Goal: Navigation & Orientation: Find specific page/section

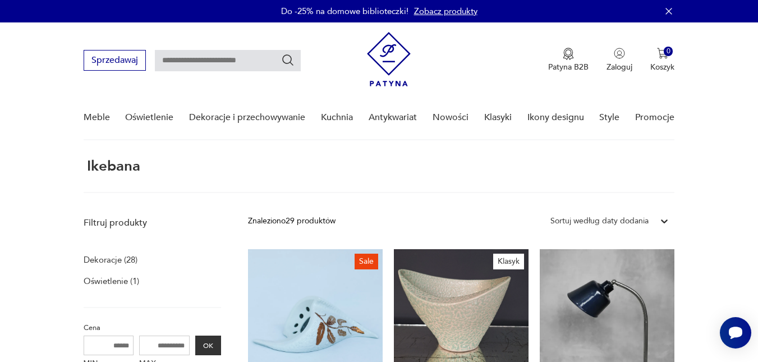
scroll to position [1124, 0]
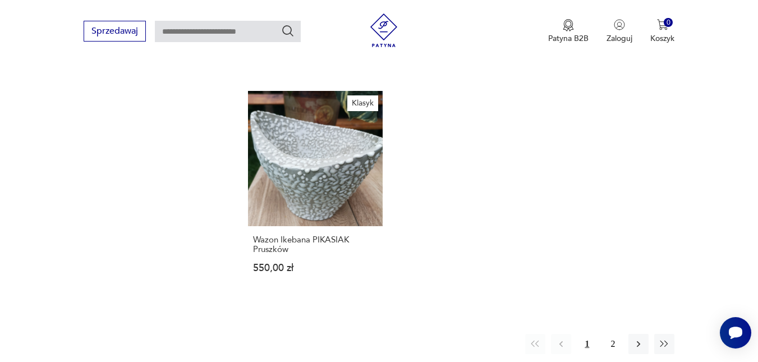
scroll to position [1408, 0]
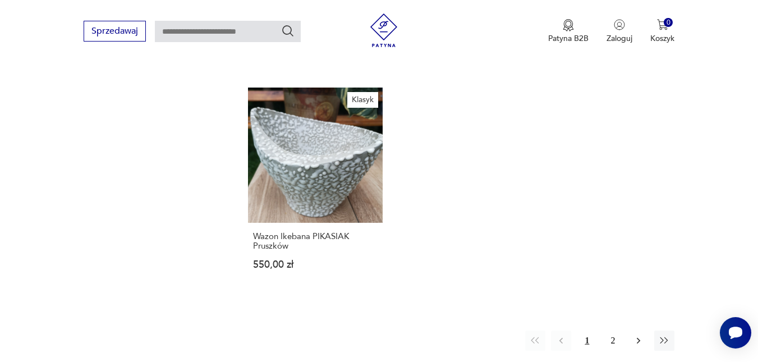
click at [640, 331] on button "button" at bounding box center [639, 341] width 20 height 20
click at [613, 331] on button "2" at bounding box center [613, 341] width 20 height 20
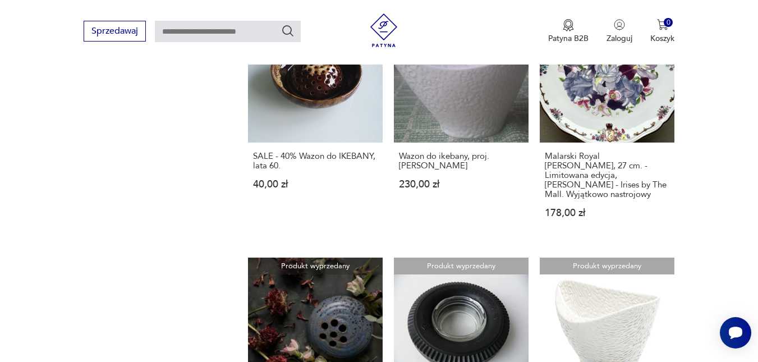
scroll to position [570, 0]
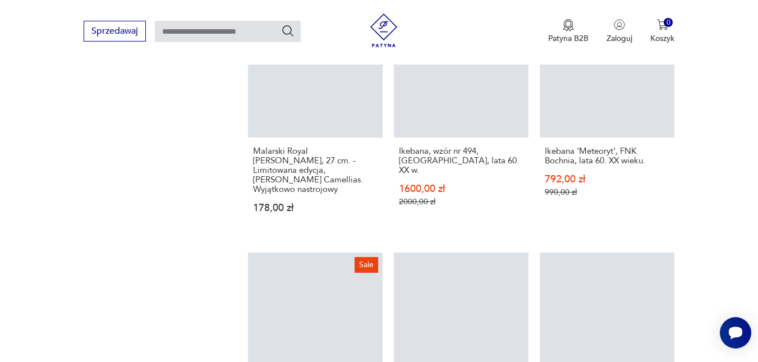
scroll to position [42, 0]
